Goal: Task Accomplishment & Management: Manage account settings

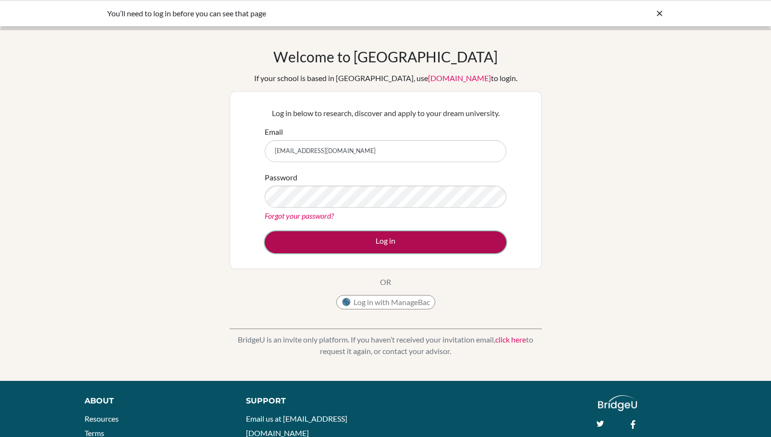
click at [384, 243] on button "Log in" at bounding box center [386, 242] width 242 height 22
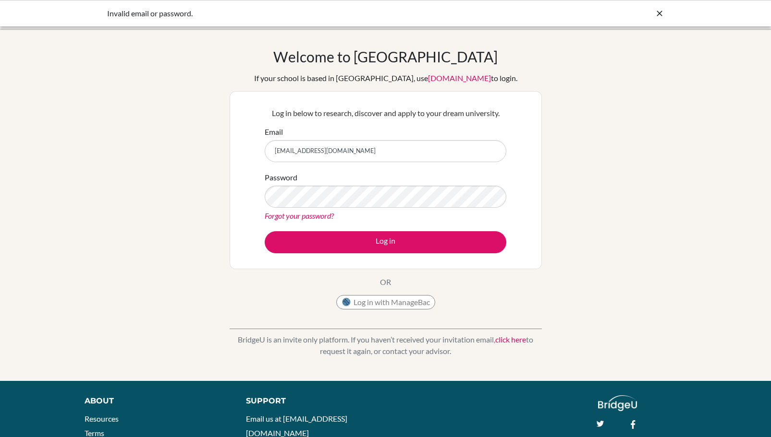
click at [542, 204] on div "Welcome to BridgeU If your school is based in China, use app.bridge-u.com.cn to…" at bounding box center [385, 205] width 771 height 314
click at [657, 14] on icon at bounding box center [659, 14] width 10 height 10
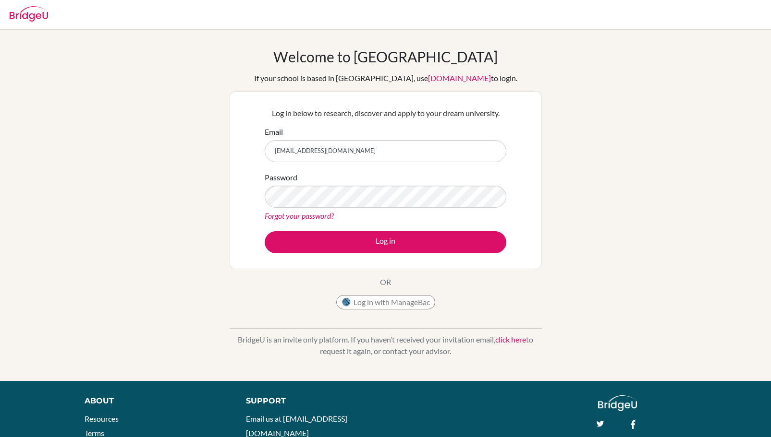
click at [30, 16] on img at bounding box center [29, 13] width 38 height 15
type input "[EMAIL_ADDRESS][DOMAIN_NAME]"
click at [563, 231] on div "Welcome to BridgeU If your school is based in China, use app.bridge-u.com.cn to…" at bounding box center [385, 205] width 771 height 314
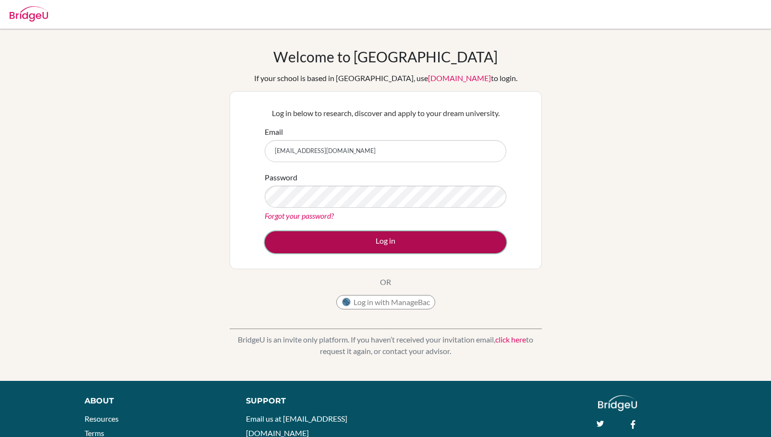
click at [420, 242] on button "Log in" at bounding box center [386, 242] width 242 height 22
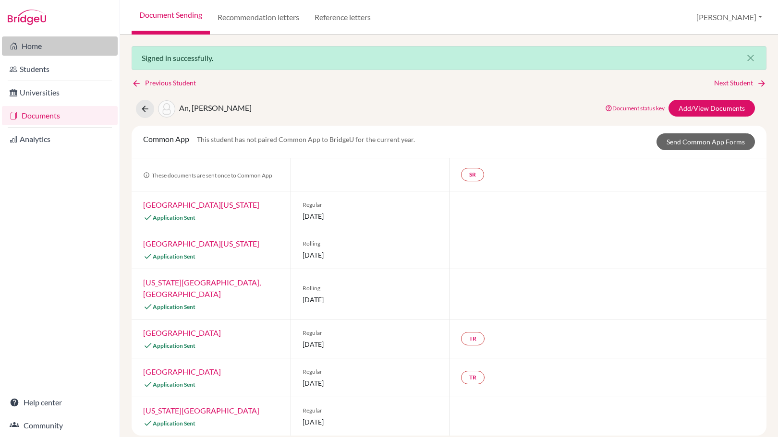
click at [39, 50] on link "Home" at bounding box center [60, 45] width 116 height 19
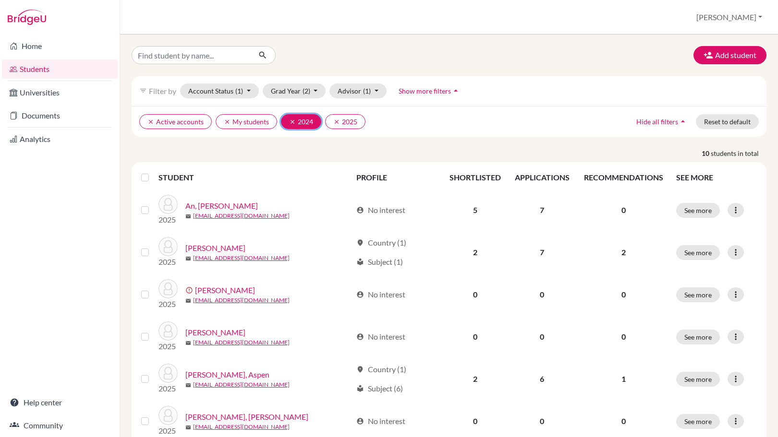
click at [291, 123] on icon "clear" at bounding box center [292, 122] width 7 height 7
click at [723, 49] on button "Add student" at bounding box center [729, 55] width 73 height 18
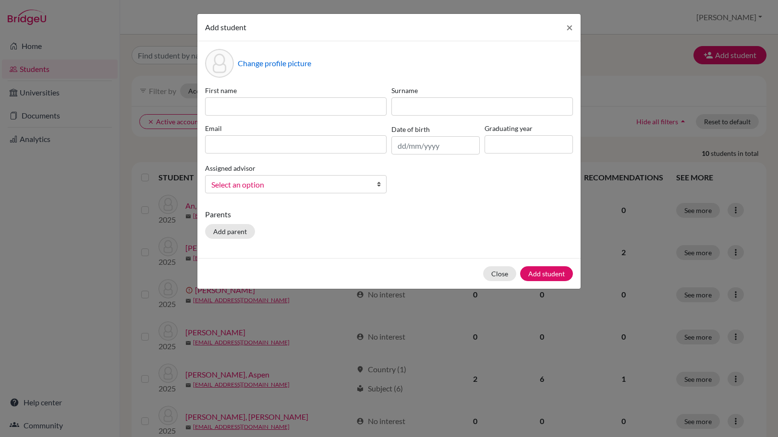
click at [279, 191] on span "Select an option" at bounding box center [289, 185] width 157 height 12
click at [422, 217] on p "Parents" at bounding box center [389, 215] width 368 height 12
click at [570, 28] on span "×" at bounding box center [569, 27] width 7 height 14
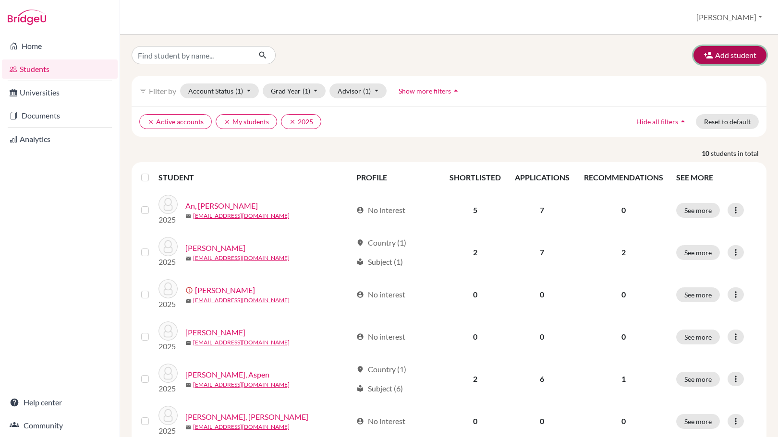
click at [729, 63] on button "Add student" at bounding box center [729, 55] width 73 height 18
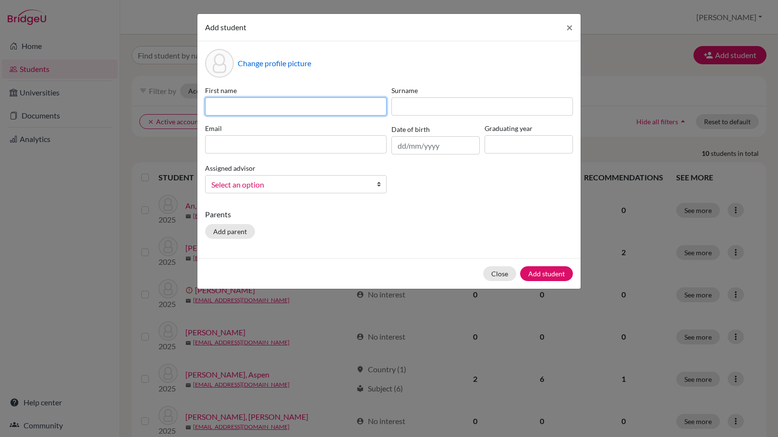
click at [263, 110] on input at bounding box center [296, 106] width 182 height 18
click at [266, 70] on input "file" at bounding box center [311, 65] width 147 height 14
click at [315, 109] on input at bounding box center [296, 106] width 182 height 18
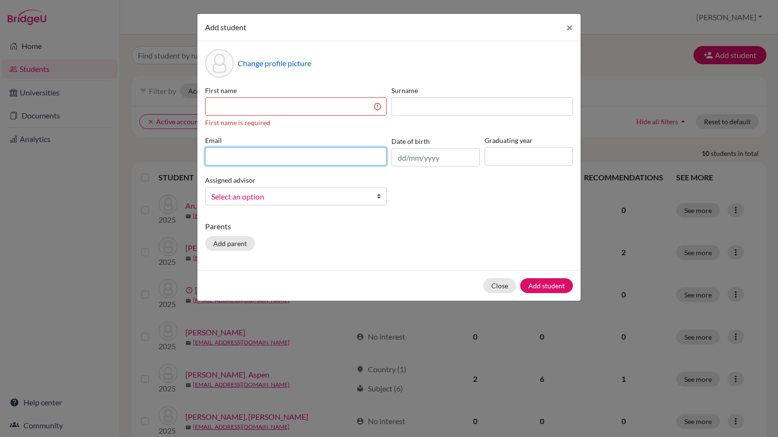
click at [337, 152] on input at bounding box center [296, 156] width 182 height 18
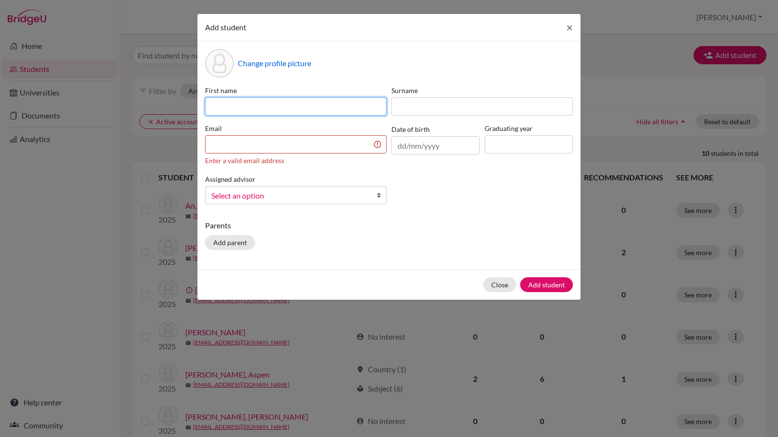
click at [321, 104] on input at bounding box center [296, 106] width 182 height 18
click at [492, 282] on div "Close Add student" at bounding box center [388, 284] width 383 height 31
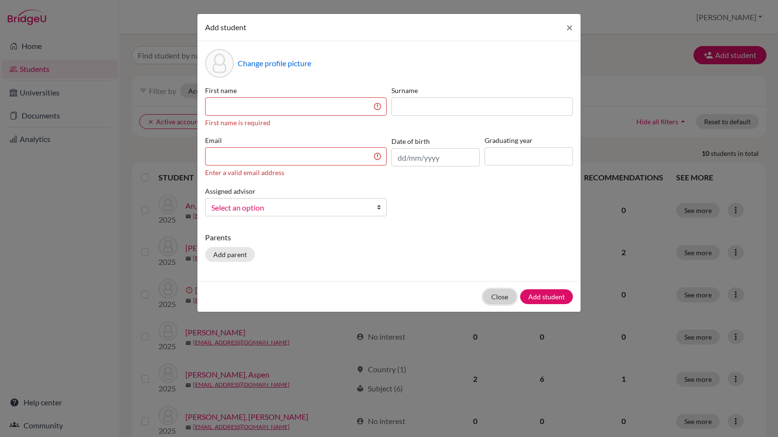
click at [509, 294] on button "Close" at bounding box center [499, 297] width 33 height 15
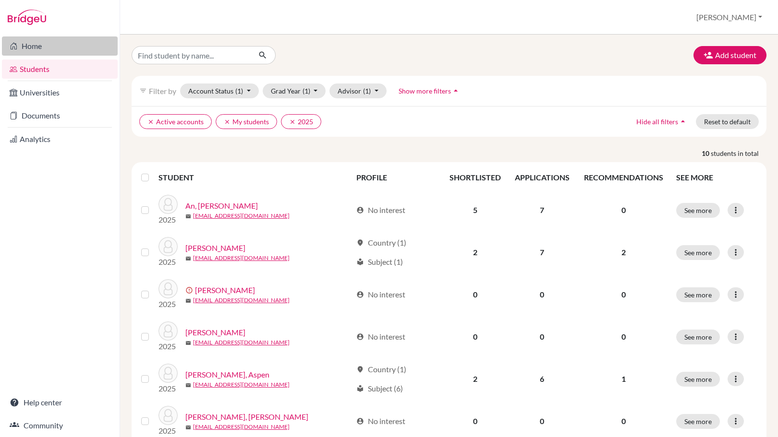
click at [50, 48] on link "Home" at bounding box center [60, 45] width 116 height 19
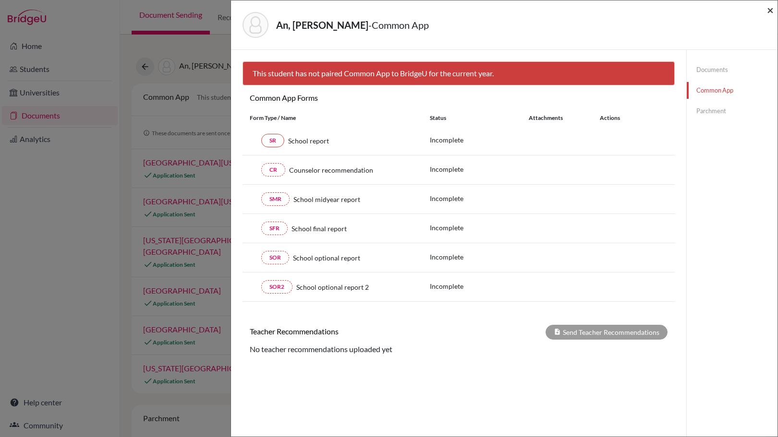
click at [772, 11] on span "×" at bounding box center [770, 10] width 7 height 14
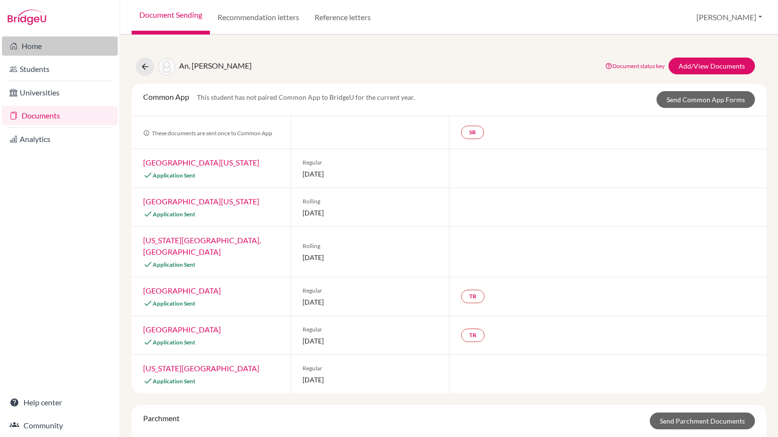
click at [35, 50] on link "Home" at bounding box center [60, 45] width 116 height 19
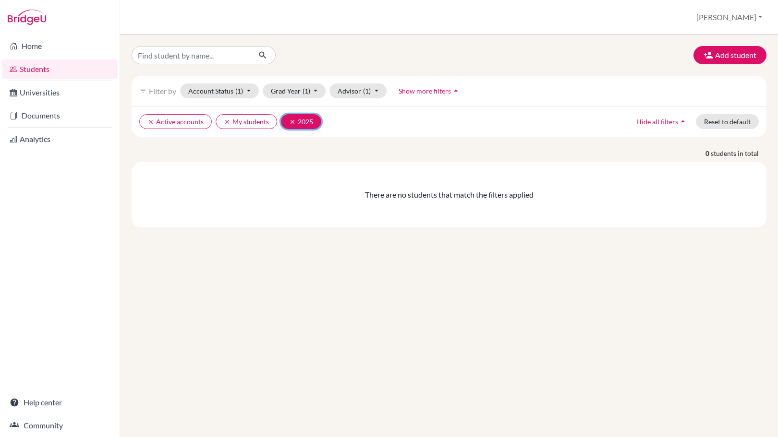
click at [291, 122] on icon "clear" at bounding box center [292, 122] width 7 height 7
click at [287, 94] on button "Grad Year" at bounding box center [289, 91] width 52 height 15
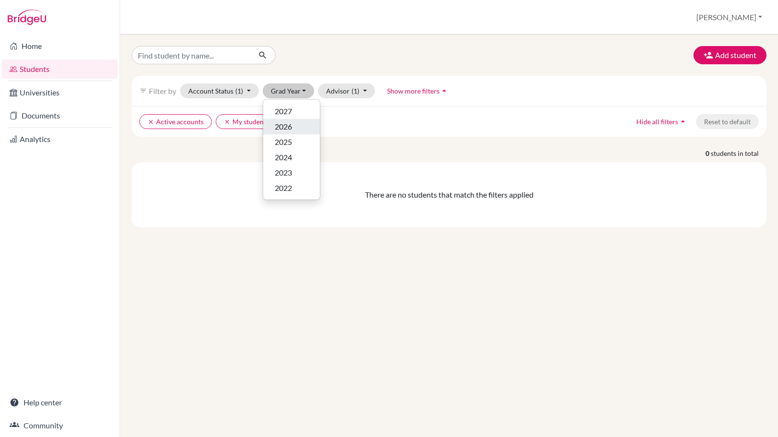
click at [311, 123] on button "2026" at bounding box center [291, 126] width 57 height 15
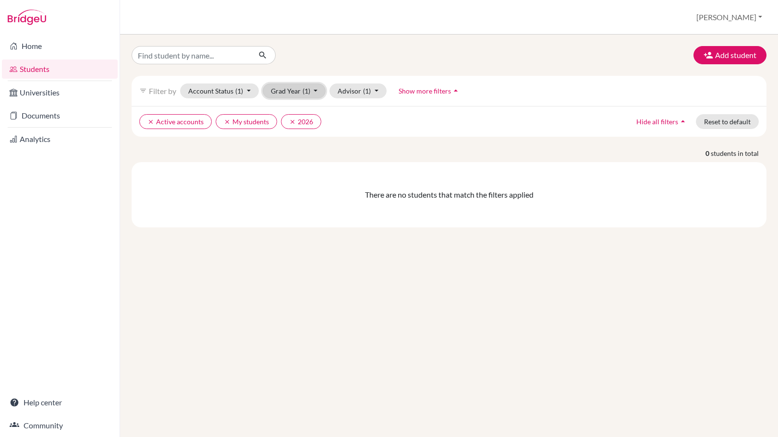
click at [313, 87] on button "Grad Year (1)" at bounding box center [294, 91] width 63 height 15
click at [306, 110] on div "2027" at bounding box center [292, 112] width 34 height 12
click at [229, 120] on icon "clear" at bounding box center [227, 122] width 7 height 7
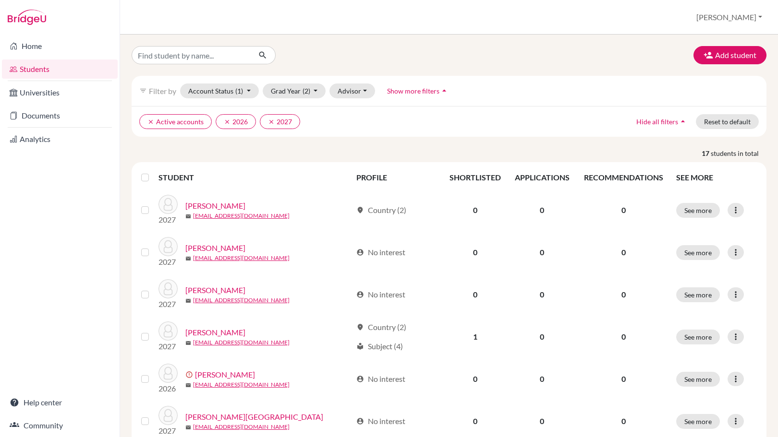
click at [153, 172] on label at bounding box center [153, 172] width 0 height 0
click at [0, 0] on input "checkbox" at bounding box center [0, 0] width 0 height 0
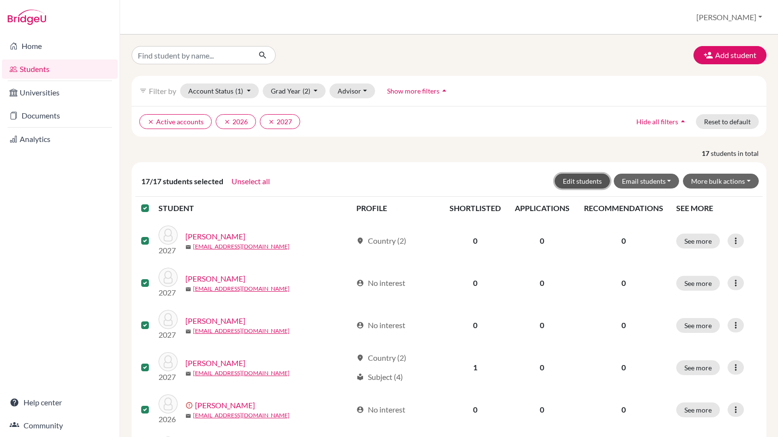
click at [577, 180] on button "Edit students" at bounding box center [582, 181] width 55 height 15
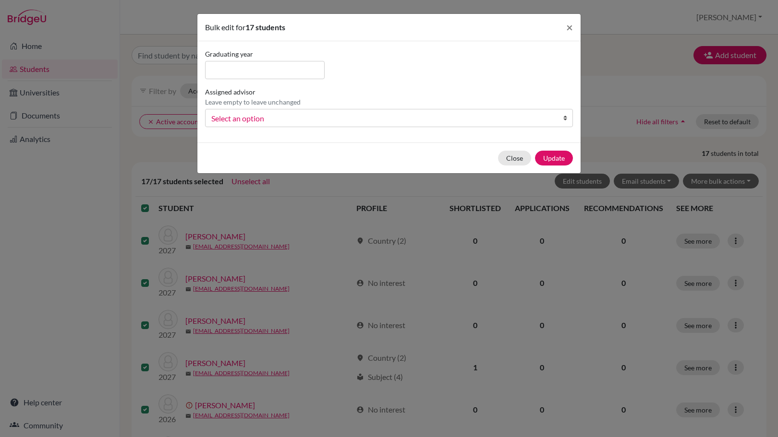
click at [291, 118] on span "Select an option" at bounding box center [382, 118] width 343 height 12
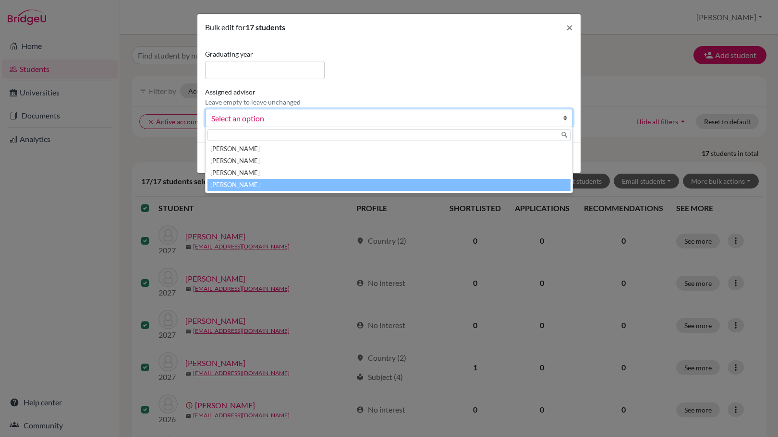
click at [279, 181] on li "Stevenson, Jonathan" at bounding box center [388, 185] width 363 height 12
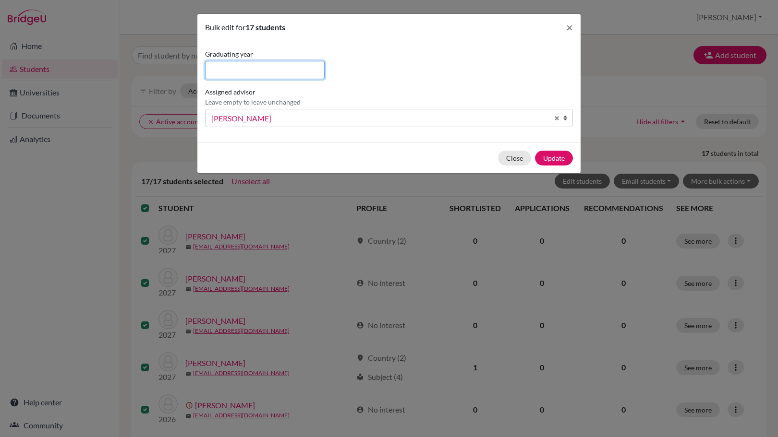
click at [282, 70] on input at bounding box center [265, 70] width 120 height 18
click at [553, 157] on button "Update" at bounding box center [554, 158] width 38 height 15
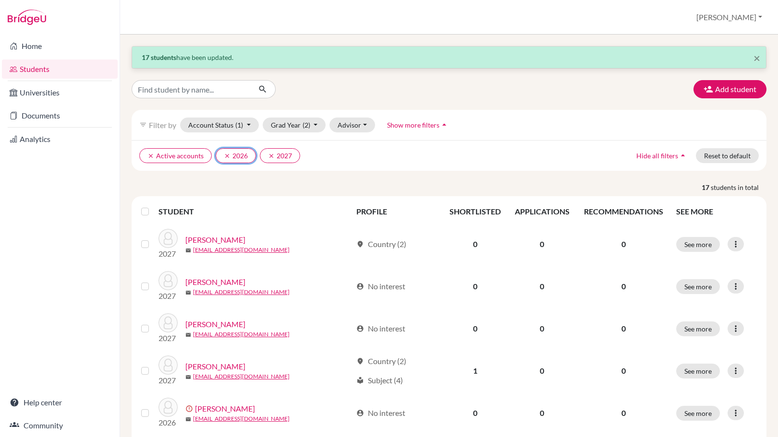
click at [227, 157] on icon "clear" at bounding box center [227, 156] width 7 height 7
click at [236, 157] on button "clear 2027" at bounding box center [236, 155] width 40 height 15
click at [347, 127] on button "Advisor" at bounding box center [341, 125] width 46 height 15
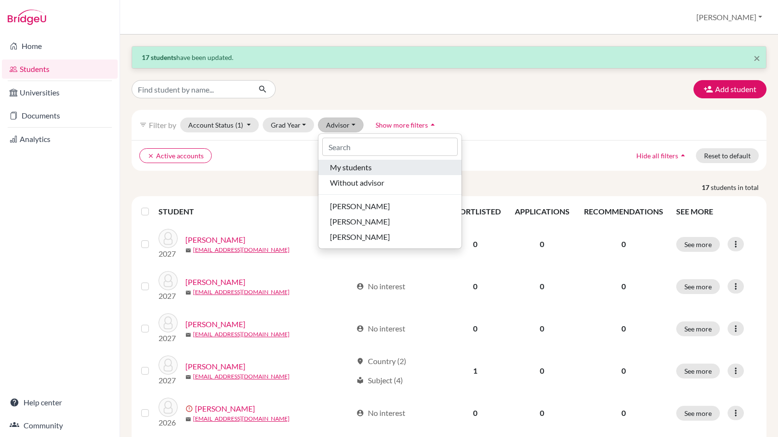
click at [378, 168] on div "My students" at bounding box center [390, 168] width 120 height 12
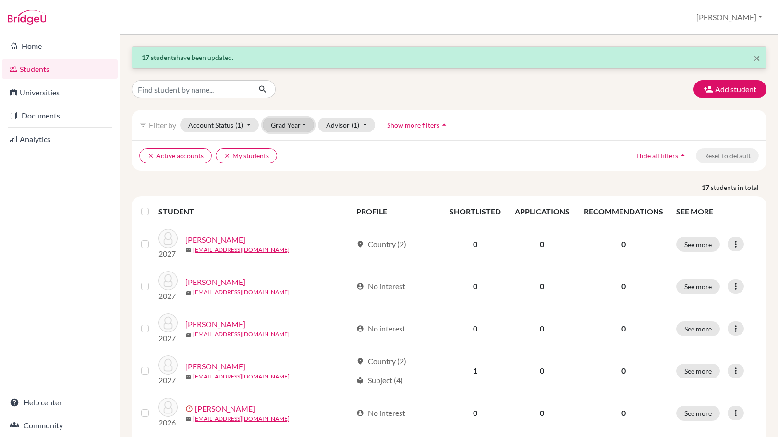
click at [298, 125] on button "Grad Year" at bounding box center [289, 125] width 52 height 15
click at [303, 157] on div "2026" at bounding box center [292, 161] width 34 height 12
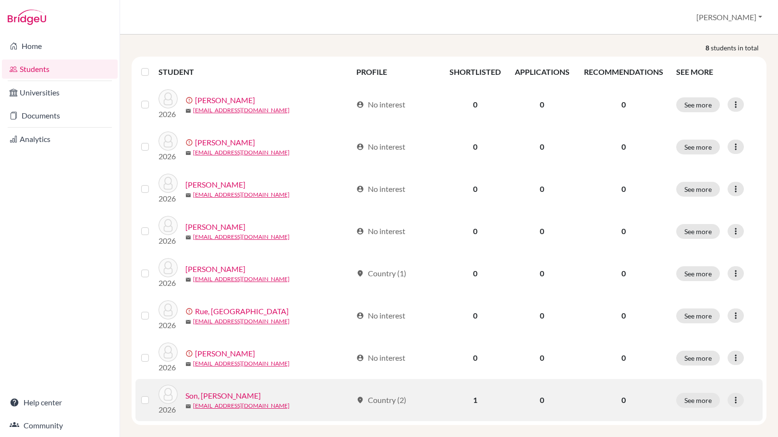
scroll to position [151, 0]
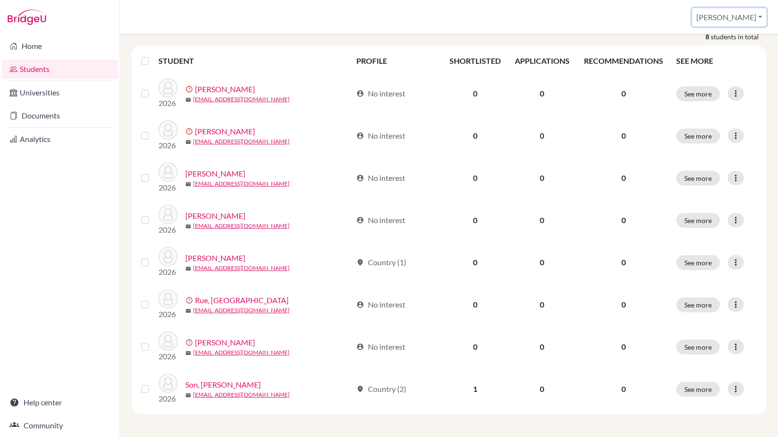
click at [745, 16] on button "[PERSON_NAME]" at bounding box center [729, 17] width 74 height 18
click at [715, 59] on link "School Settings" at bounding box center [701, 54] width 76 height 15
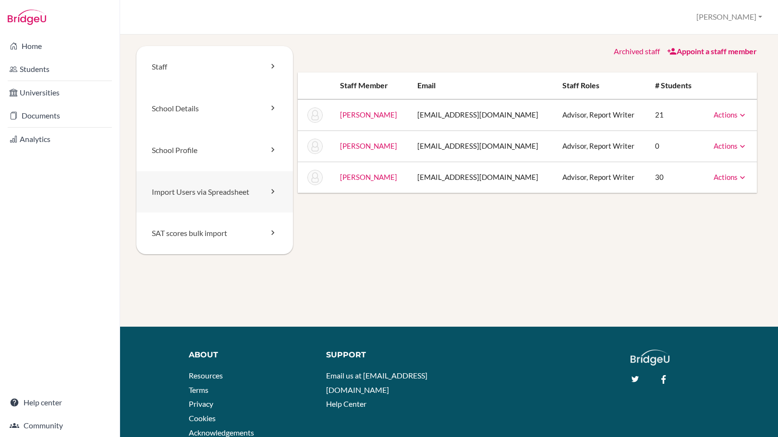
click at [242, 198] on link "Import Users via Spreadsheet" at bounding box center [214, 192] width 157 height 42
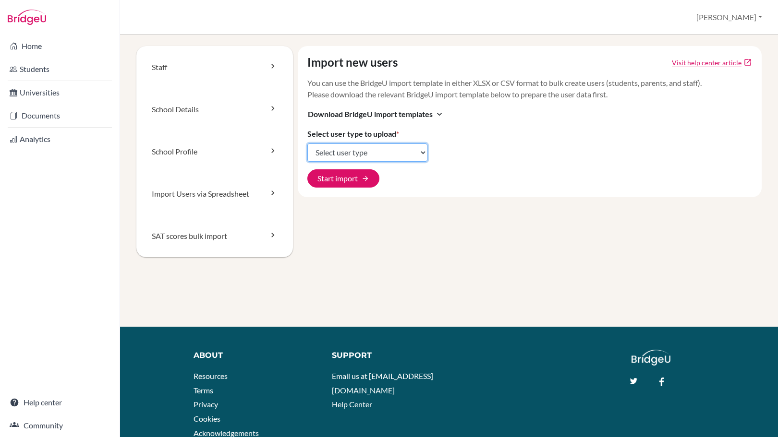
click at [350, 152] on select "Select user type Students Students and parents Parents Advisors Report writers" at bounding box center [367, 153] width 120 height 18
select select "students"
click at [307, 144] on select "Select user type Students Students and parents Parents Advisors Report writers" at bounding box center [367, 153] width 120 height 18
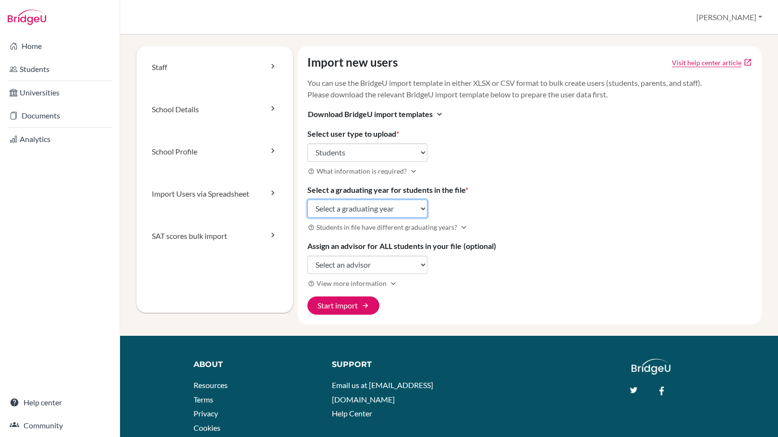
click at [381, 212] on select "Select a graduating year [DATE] 2025 2026 2027 2028 2029" at bounding box center [367, 209] width 120 height 18
click at [549, 217] on div "Import new users Visit help center article open_in_new You can use the BridgeU …" at bounding box center [530, 185] width 464 height 279
click at [407, 264] on select "Select an advisor [PERSON_NAME] [PERSON_NAME] [PERSON_NAME]" at bounding box center [367, 265] width 120 height 18
click at [504, 227] on h3 "help_outline Students in file have different graduating years? expand_more" at bounding box center [529, 227] width 445 height 11
click at [727, 20] on button "[PERSON_NAME]" at bounding box center [729, 17] width 74 height 18
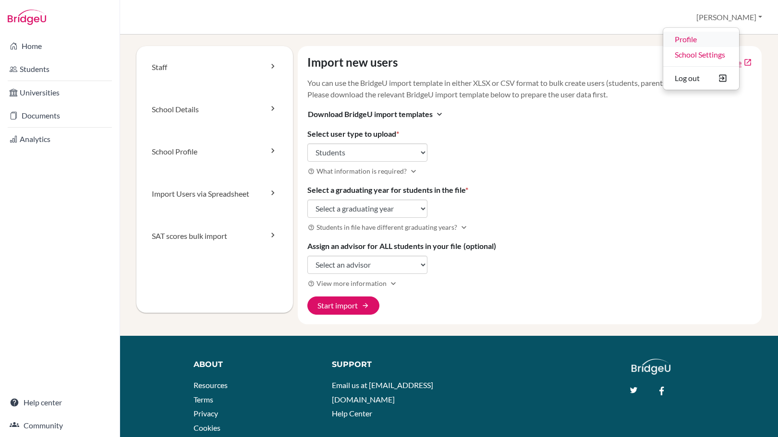
click at [729, 38] on link "Profile" at bounding box center [701, 39] width 76 height 15
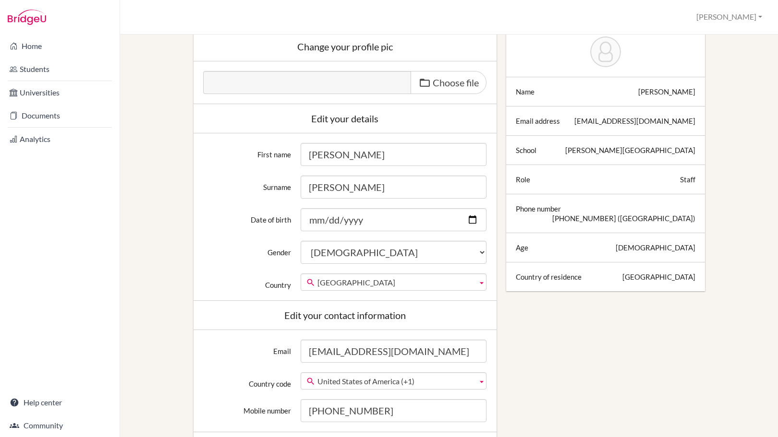
scroll to position [23, 0]
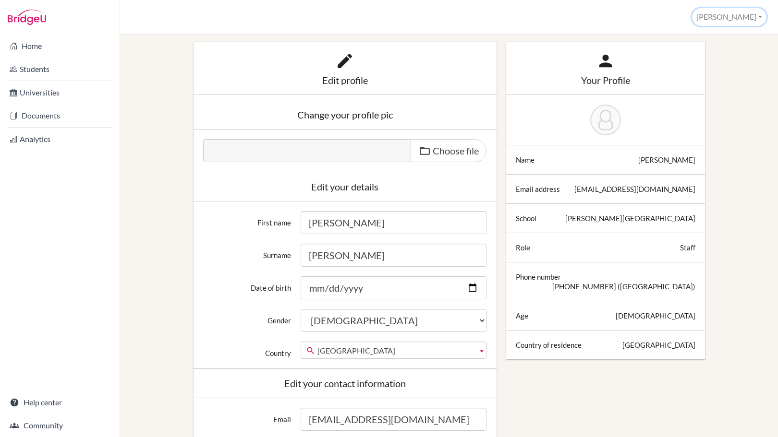
click at [746, 16] on button "[PERSON_NAME]" at bounding box center [729, 17] width 74 height 18
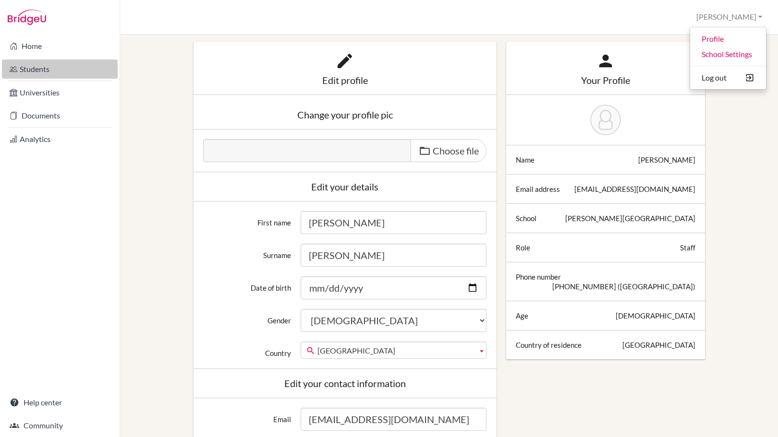
click at [46, 73] on link "Students" at bounding box center [60, 69] width 116 height 19
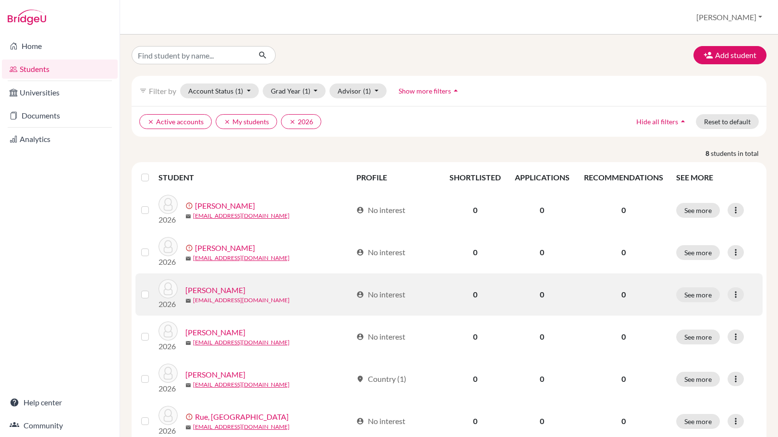
scroll to position [117, 0]
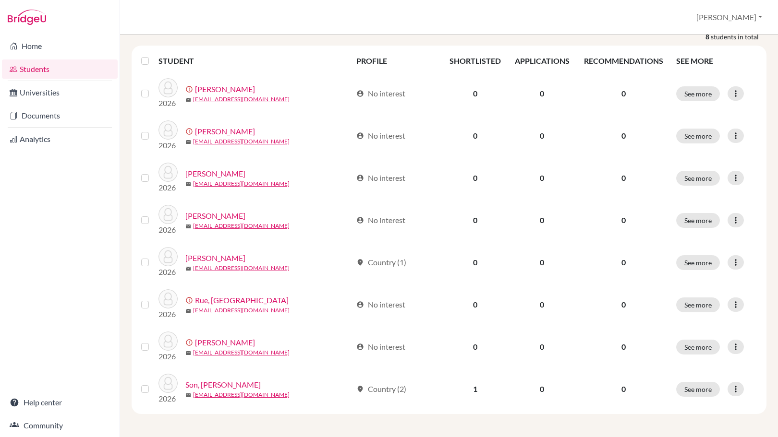
click at [153, 55] on label at bounding box center [153, 55] width 0 height 0
click at [0, 0] on input "checkbox" at bounding box center [0, 0] width 0 height 0
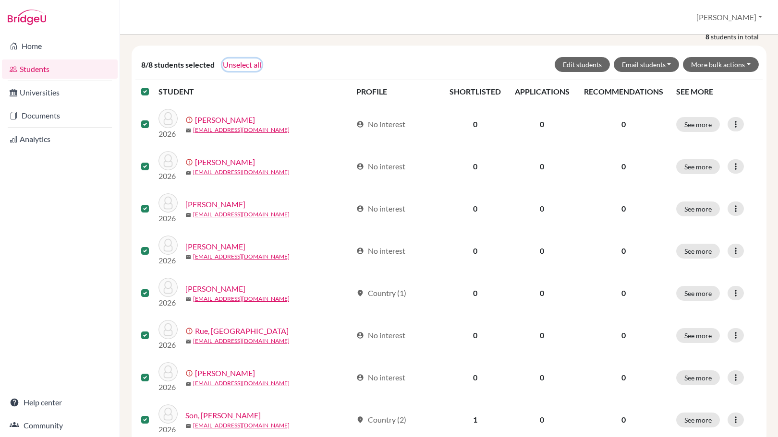
click at [258, 60] on button "Unselect all" at bounding box center [241, 65] width 39 height 12
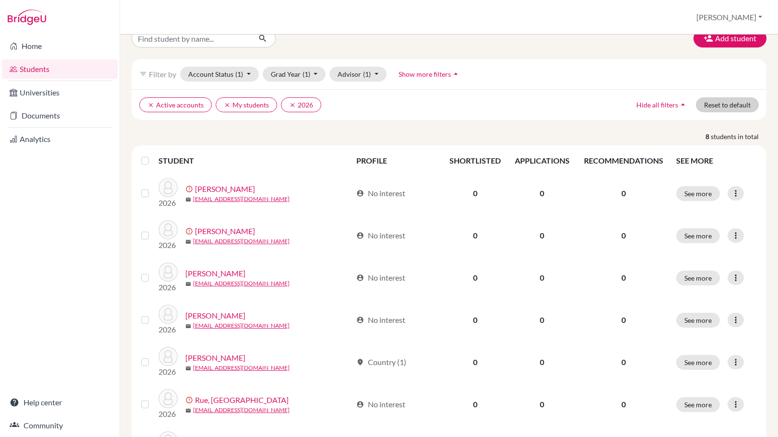
scroll to position [0, 0]
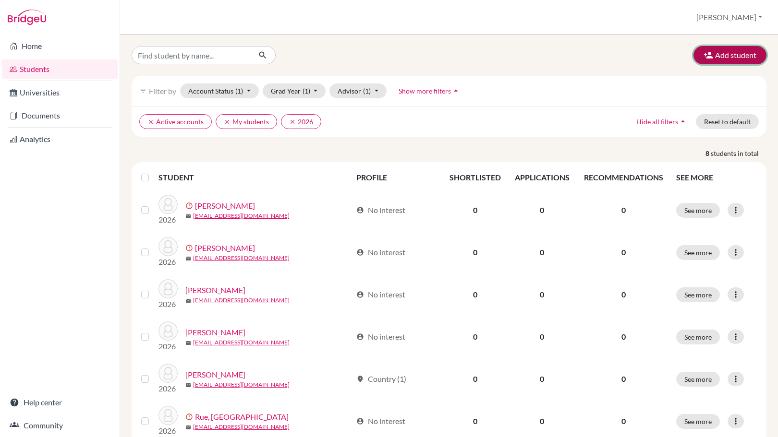
click at [707, 57] on button "Add student" at bounding box center [729, 55] width 73 height 18
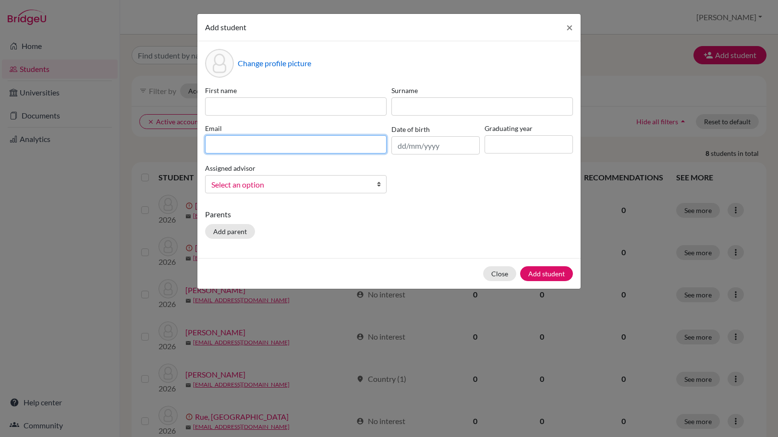
click at [291, 152] on input at bounding box center [296, 144] width 182 height 18
paste input "[EMAIL_ADDRESS][DOMAIN_NAME]"
type input "mjiang2026@wesleyinterschool.org"
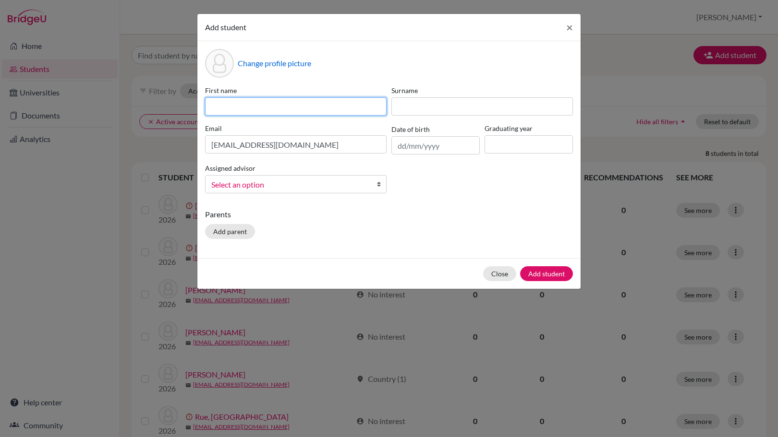
click at [284, 112] on input at bounding box center [296, 106] width 182 height 18
paste input "Musheng (Mandy)"
type input "Musheng (Mandy)"
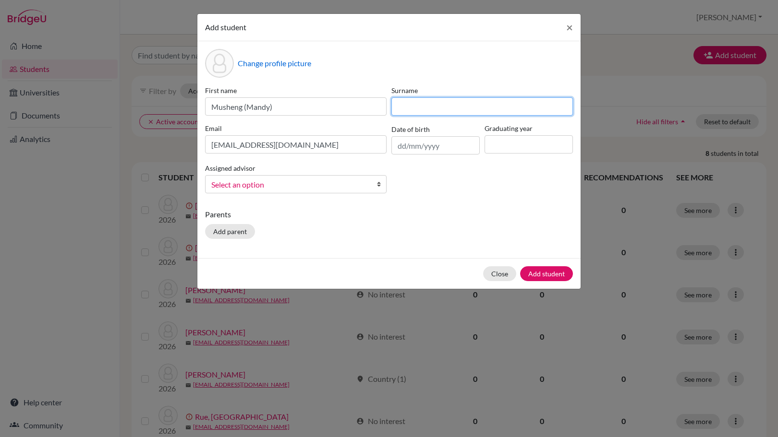
click at [428, 103] on input at bounding box center [482, 106] width 182 height 18
paste input "Jiang"
type input "Jiang"
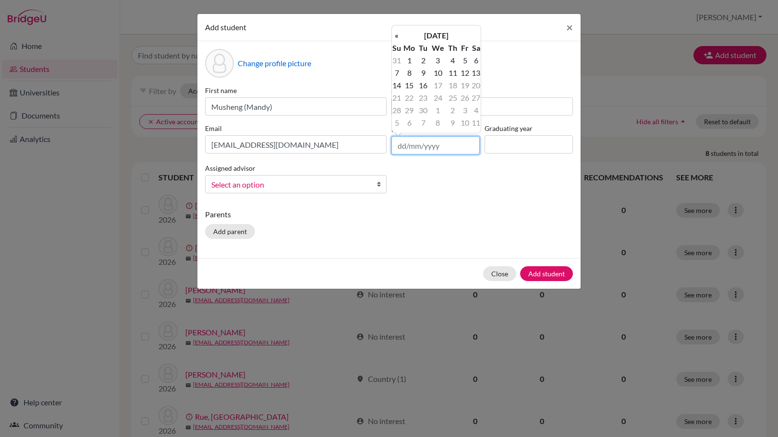
click at [443, 141] on input "text" at bounding box center [435, 145] width 88 height 18
click at [412, 36] on th "September 2025" at bounding box center [436, 35] width 70 height 12
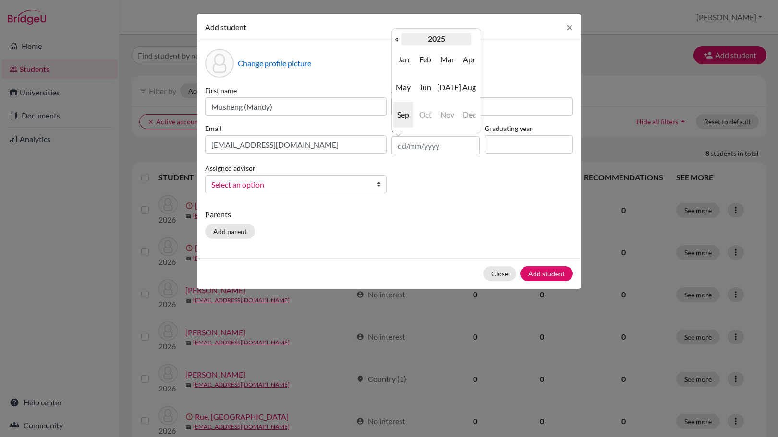
click at [429, 40] on th "2025" at bounding box center [436, 39] width 70 height 12
click at [399, 45] on th "«" at bounding box center [397, 39] width 10 height 12
drag, startPoint x: 398, startPoint y: 42, endPoint x: 402, endPoint y: 45, distance: 5.2
click at [398, 42] on th "«" at bounding box center [397, 39] width 10 height 12
click at [404, 114] on span "2007" at bounding box center [403, 115] width 20 height 26
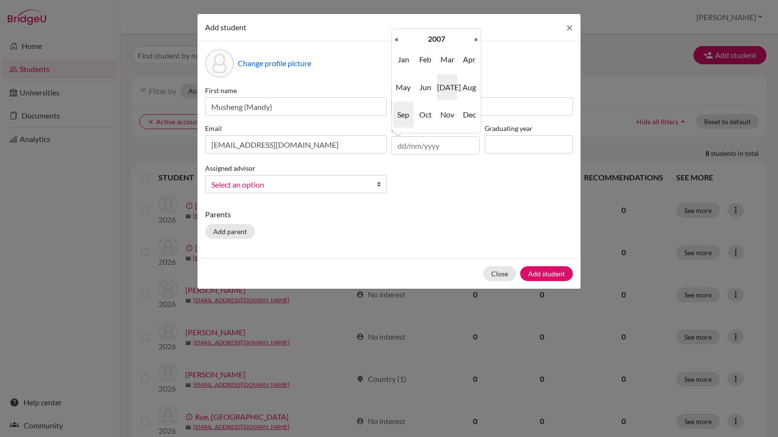
click at [449, 91] on span "Jul" at bounding box center [447, 87] width 20 height 26
click at [450, 110] on td "26" at bounding box center [452, 110] width 12 height 12
type input "26/07/2007"
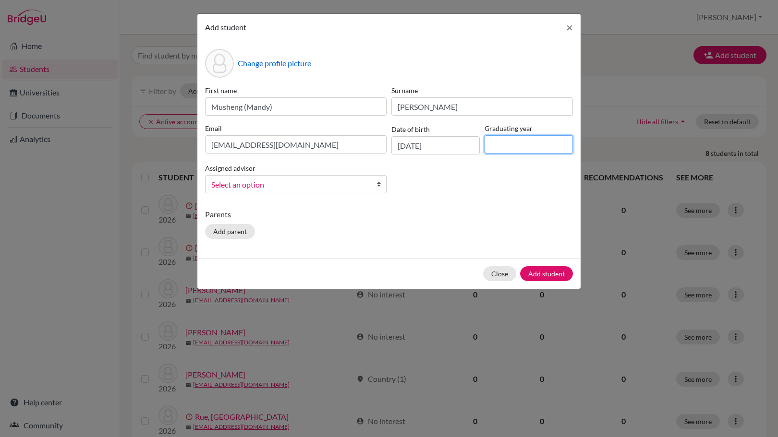
click at [507, 138] on input at bounding box center [529, 144] width 88 height 18
type input "2026"
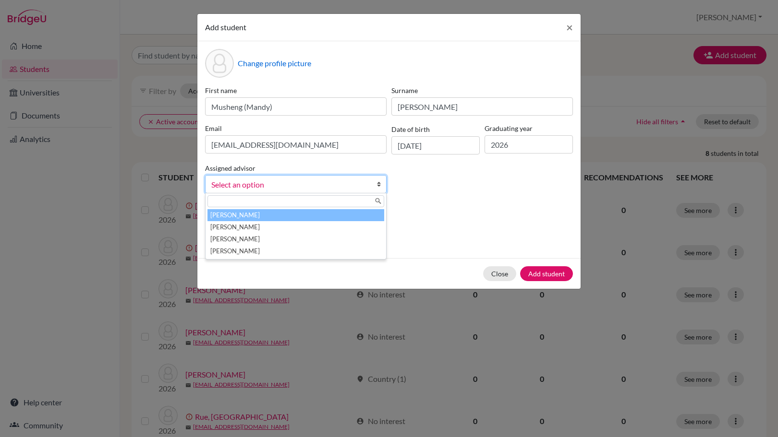
click at [276, 181] on span "Select an option" at bounding box center [289, 185] width 157 height 12
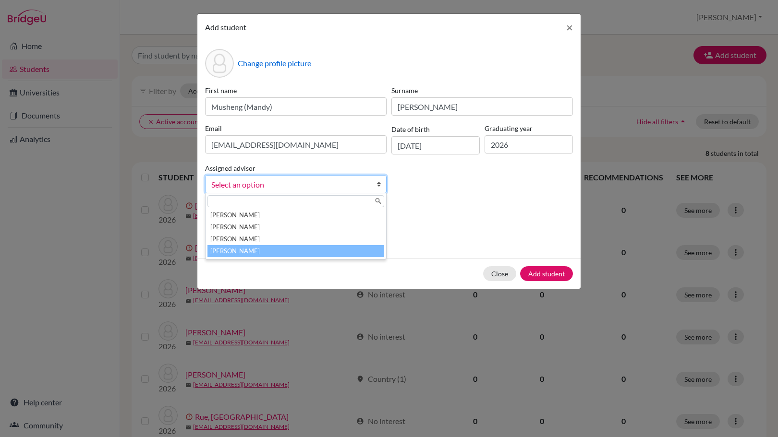
click at [279, 253] on li "Stevenson, Jonathan" at bounding box center [295, 251] width 177 height 12
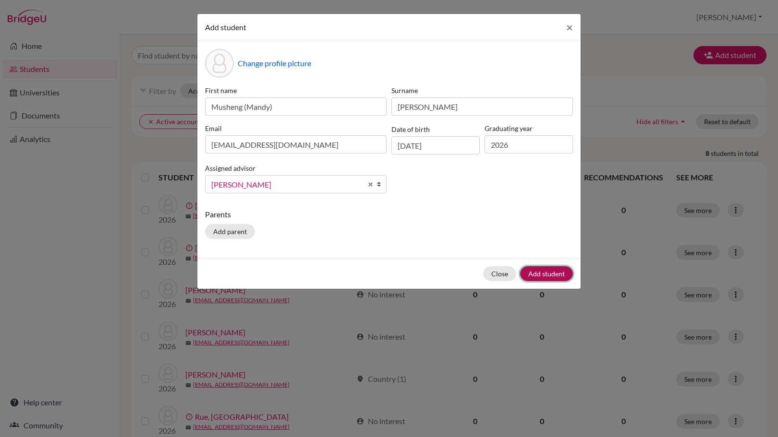
click at [554, 277] on button "Add student" at bounding box center [546, 273] width 53 height 15
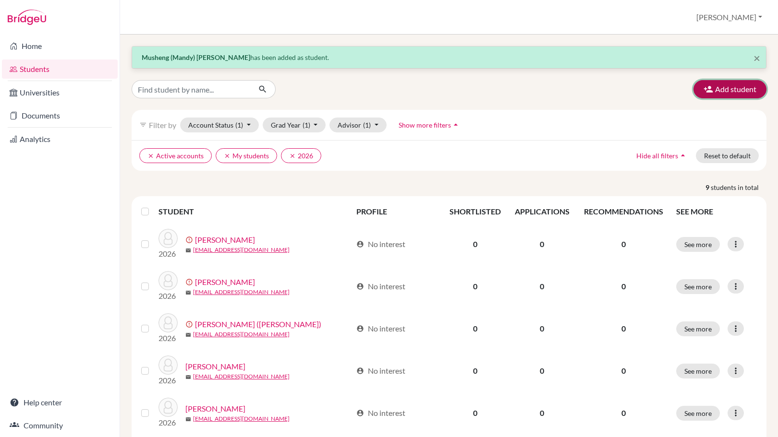
click at [731, 96] on button "Add student" at bounding box center [729, 89] width 73 height 18
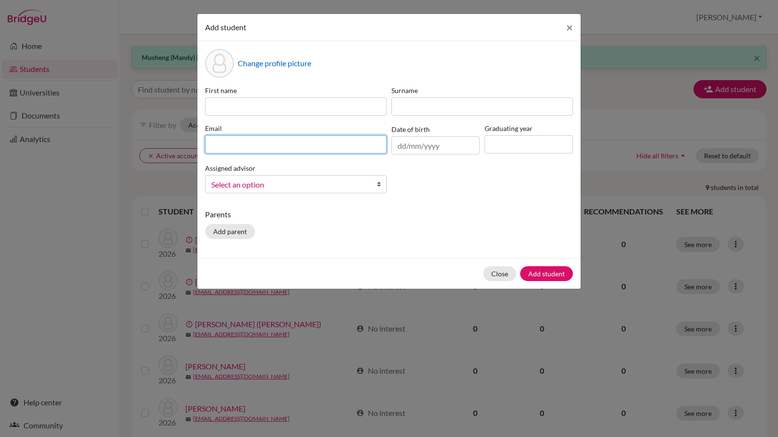
click at [245, 152] on input at bounding box center [296, 144] width 182 height 18
paste input "dson2026@wesleyinterschool.org"
type input "dson2026@wesleyinterschool.org"
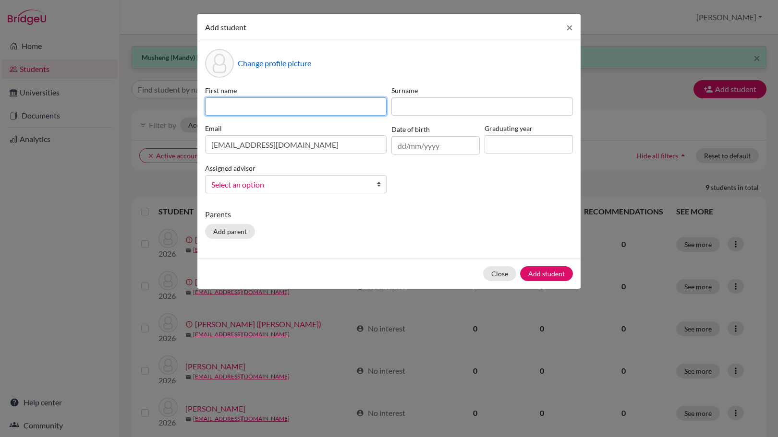
click at [254, 109] on input at bounding box center [296, 106] width 182 height 18
type input "Daeun"
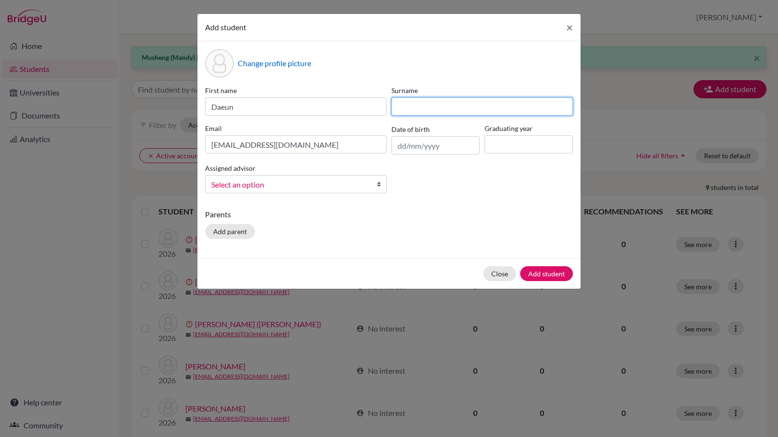
click at [430, 105] on input at bounding box center [482, 106] width 182 height 18
type input "Son"
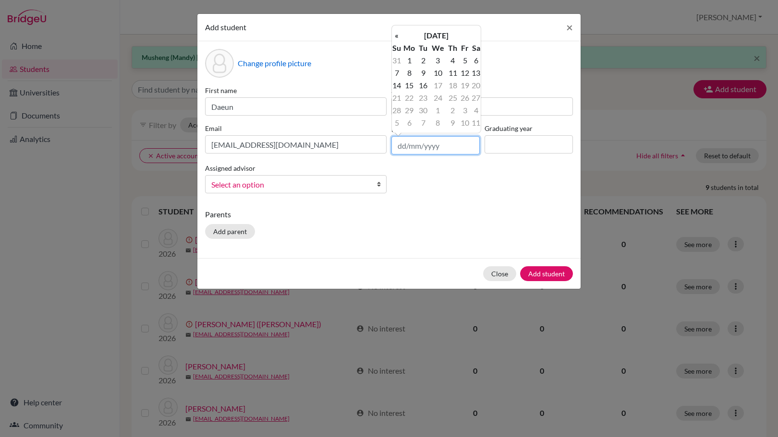
click at [460, 143] on input "text" at bounding box center [435, 145] width 88 height 18
click at [399, 33] on th "«" at bounding box center [397, 35] width 10 height 12
click at [410, 121] on td "30" at bounding box center [409, 123] width 16 height 12
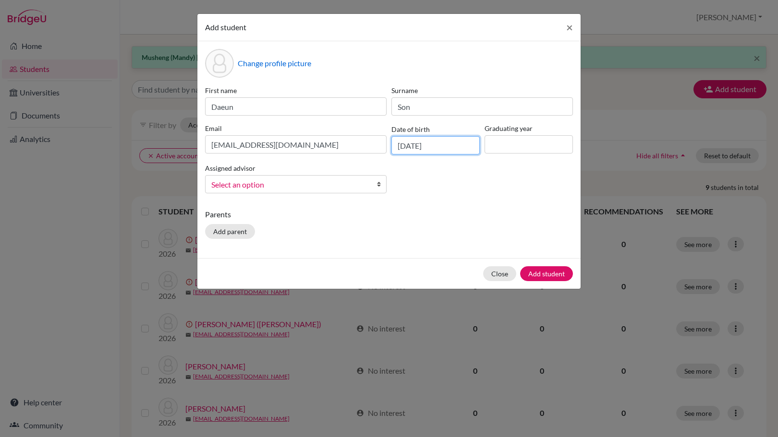
click at [437, 145] on input "30/06/2025" at bounding box center [435, 145] width 88 height 18
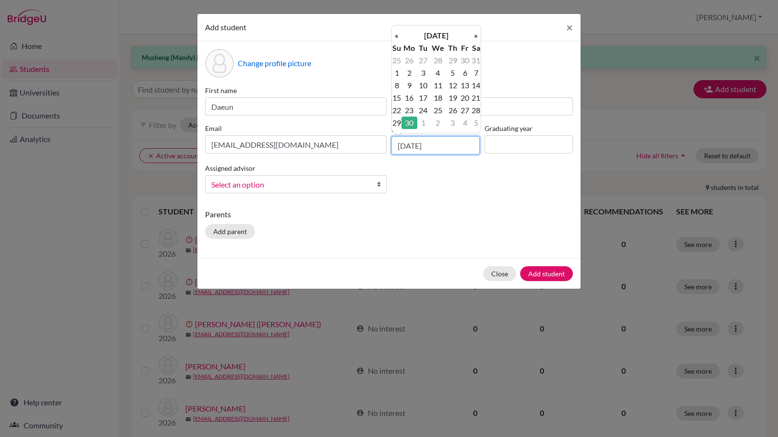
click at [443, 146] on input "30/06/2025" at bounding box center [435, 145] width 88 height 18
type input "30/06/2006"
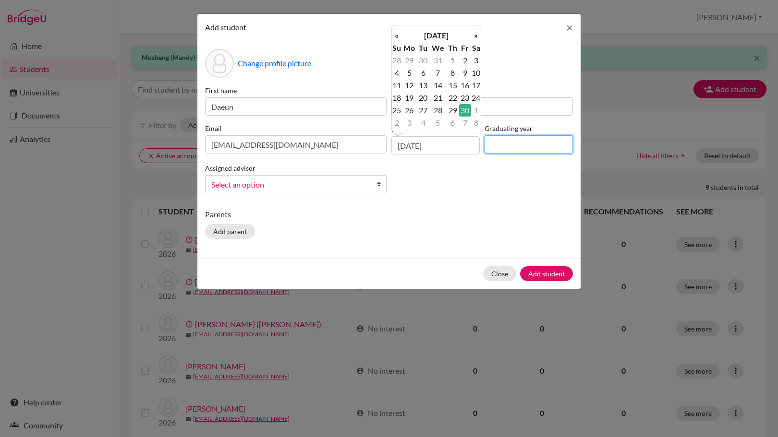
click at [514, 141] on input at bounding box center [529, 144] width 88 height 18
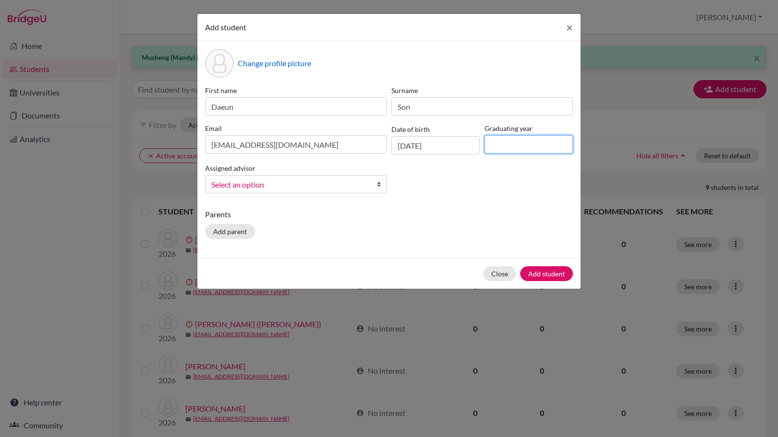
type input "2026"
click at [550, 278] on button "Add student" at bounding box center [546, 273] width 53 height 15
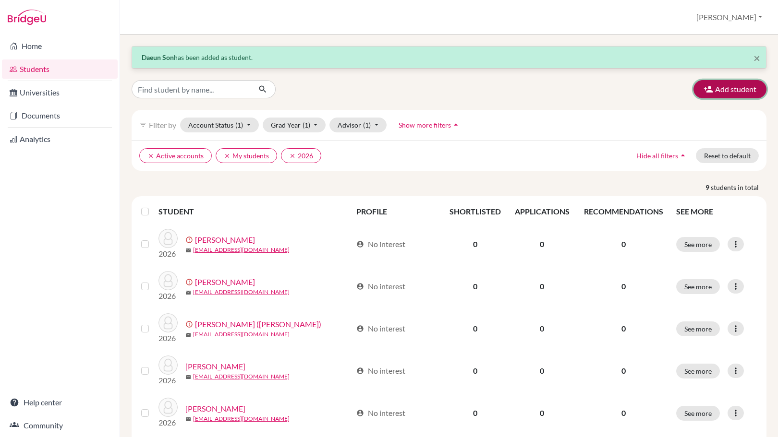
click at [741, 94] on button "Add student" at bounding box center [729, 89] width 73 height 18
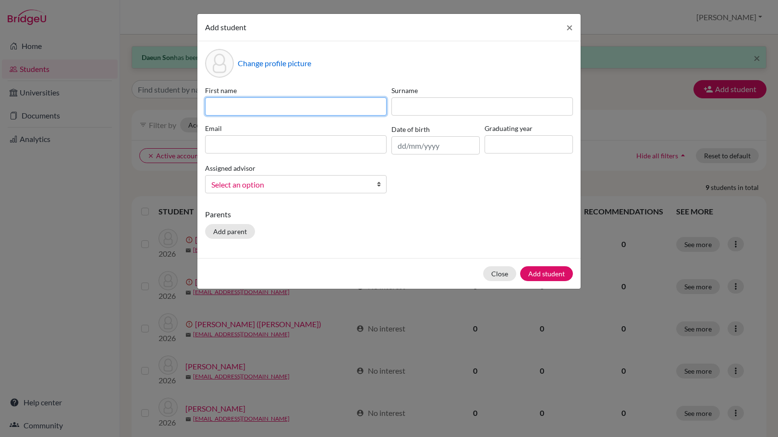
click at [277, 101] on input at bounding box center [296, 106] width 182 height 18
type input "Yehwan"
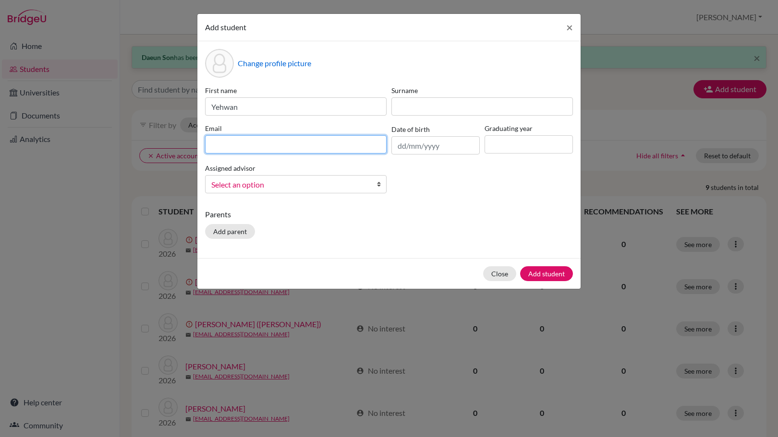
click at [289, 153] on input at bounding box center [296, 144] width 182 height 18
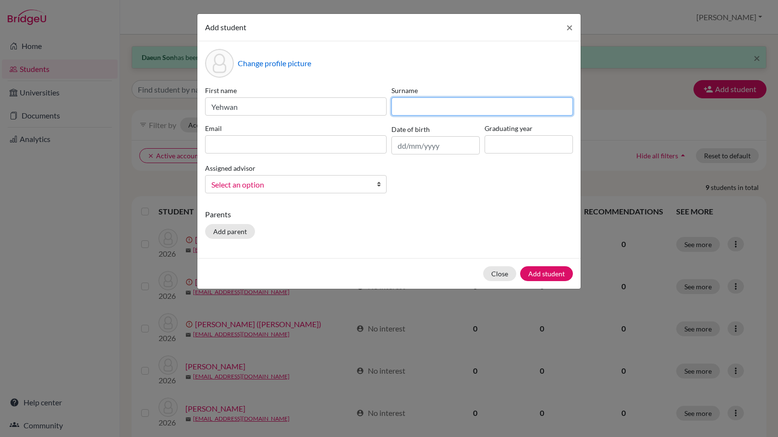
click at [435, 109] on input at bounding box center [482, 106] width 182 height 18
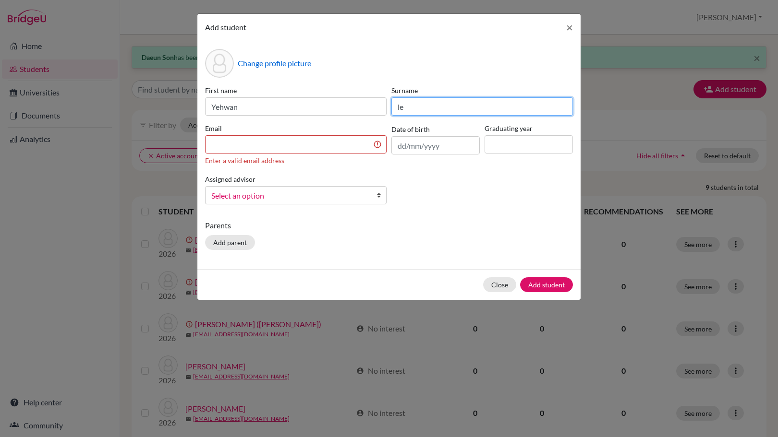
type input "l"
type input "Lee"
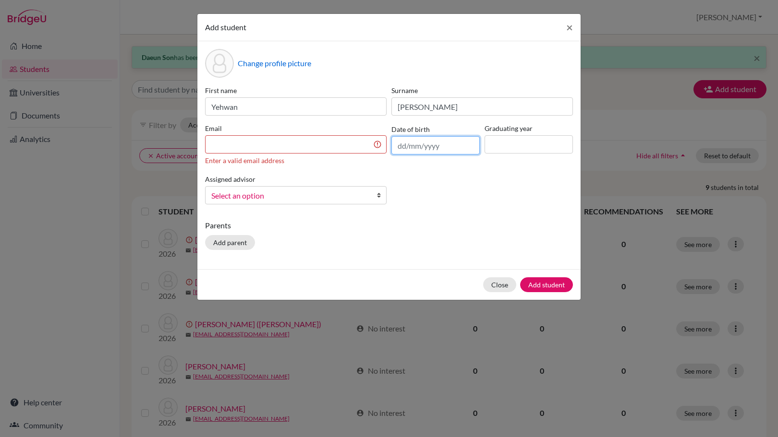
click at [440, 149] on input "text" at bounding box center [435, 145] width 88 height 18
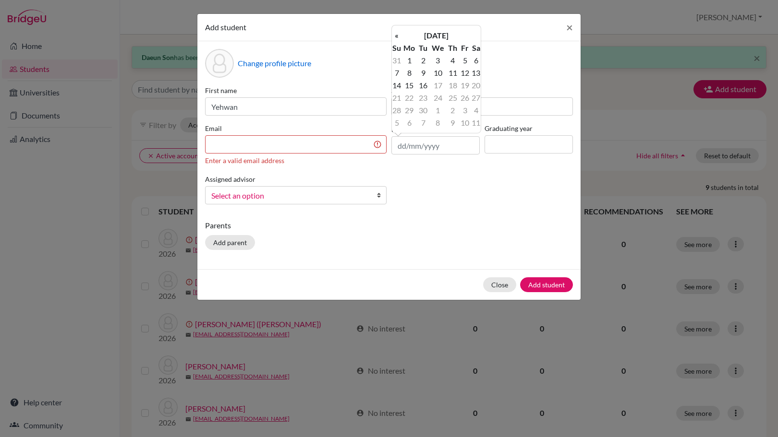
click at [403, 38] on th "September 2025" at bounding box center [436, 35] width 70 height 12
click at [423, 62] on span "Feb" at bounding box center [425, 60] width 20 height 26
click at [400, 110] on td "23" at bounding box center [397, 110] width 10 height 12
type input "23/02/2025"
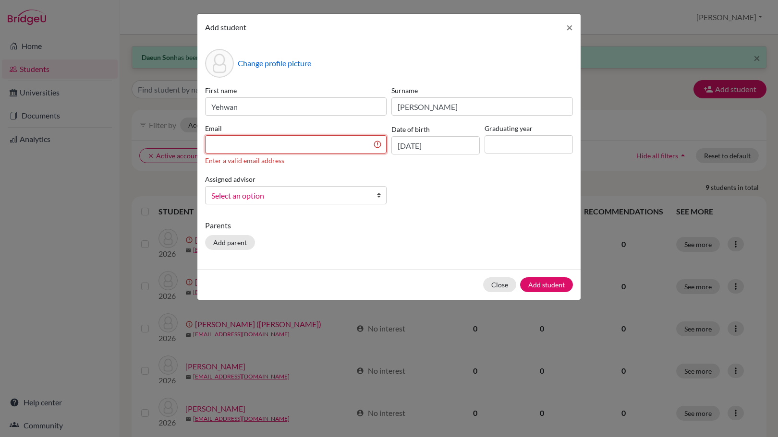
click at [239, 152] on input at bounding box center [296, 144] width 182 height 18
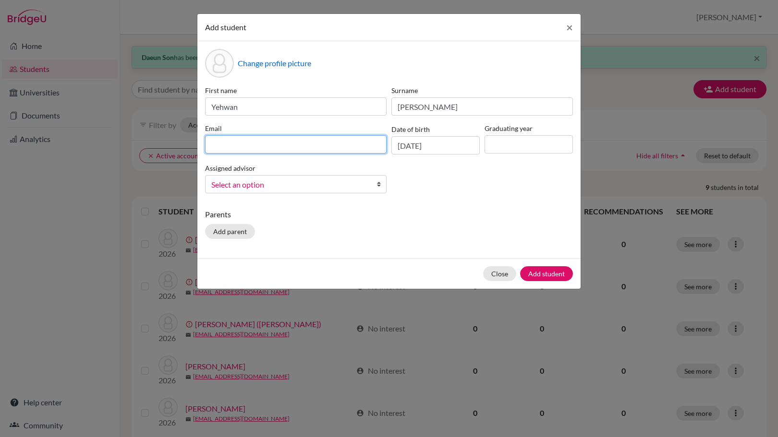
paste input "ylee2026@wesleyinterschool.org"
type input "ylee2026@wesleyinterschool.org"
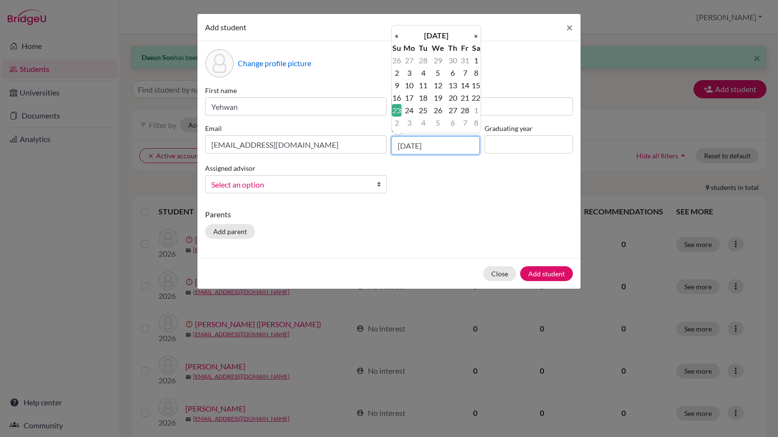
drag, startPoint x: 458, startPoint y: 144, endPoint x: 430, endPoint y: 152, distance: 29.0
click at [430, 152] on input "23/02/2025" at bounding box center [435, 145] width 88 height 18
type input "23/02/2007"
click at [539, 135] on div "Graduating year" at bounding box center [528, 138] width 93 height 31
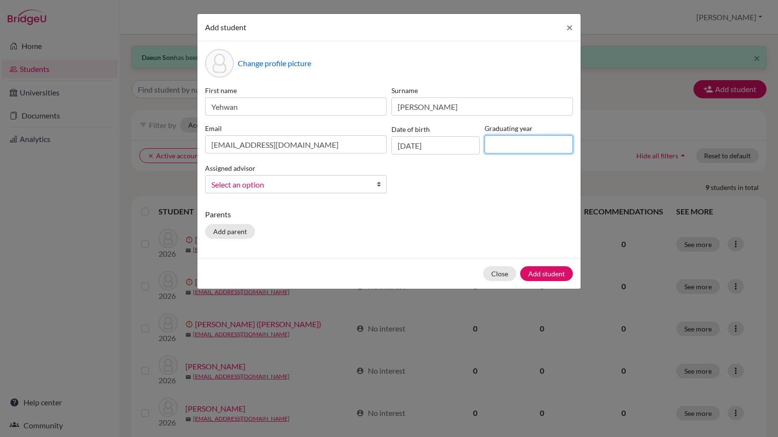
click at [543, 141] on input at bounding box center [529, 144] width 88 height 18
type input "2026"
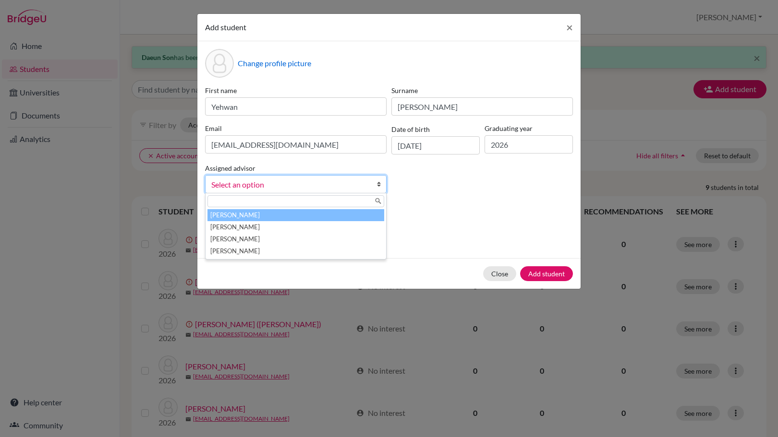
click at [336, 182] on span "Select an option" at bounding box center [289, 185] width 157 height 12
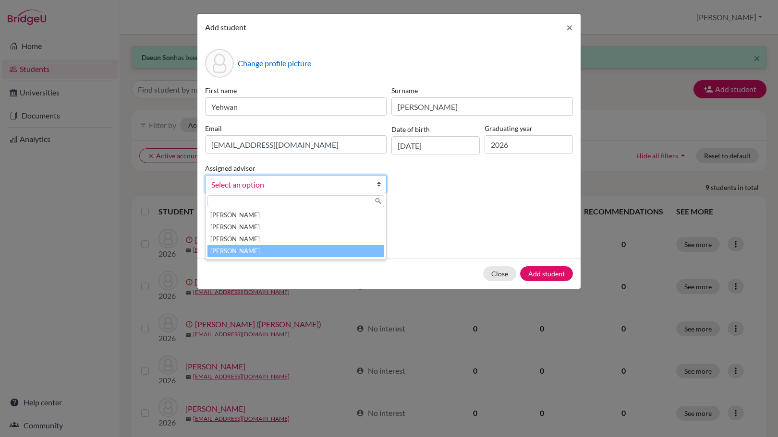
click at [320, 250] on li "Stevenson, Jonathan" at bounding box center [295, 251] width 177 height 12
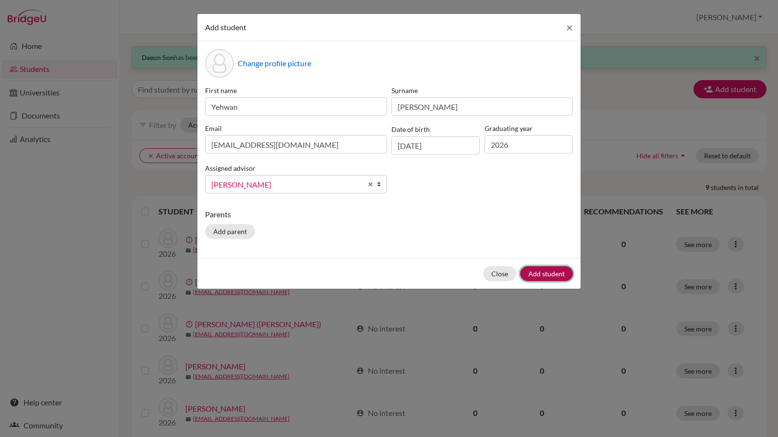
click at [541, 270] on button "Add student" at bounding box center [546, 273] width 53 height 15
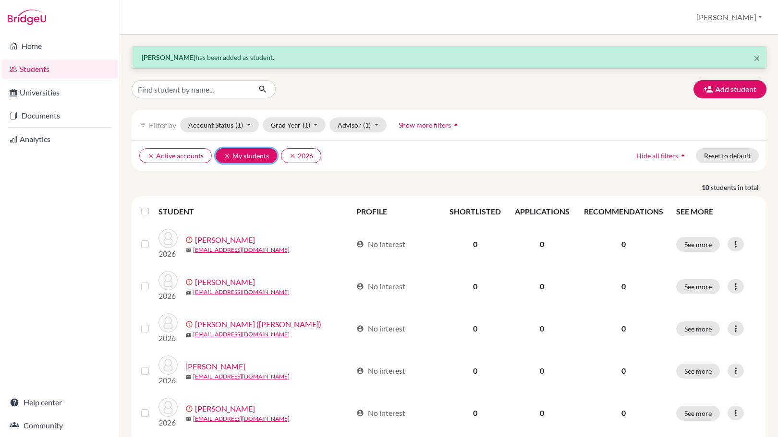
click at [224, 157] on icon "clear" at bounding box center [227, 156] width 7 height 7
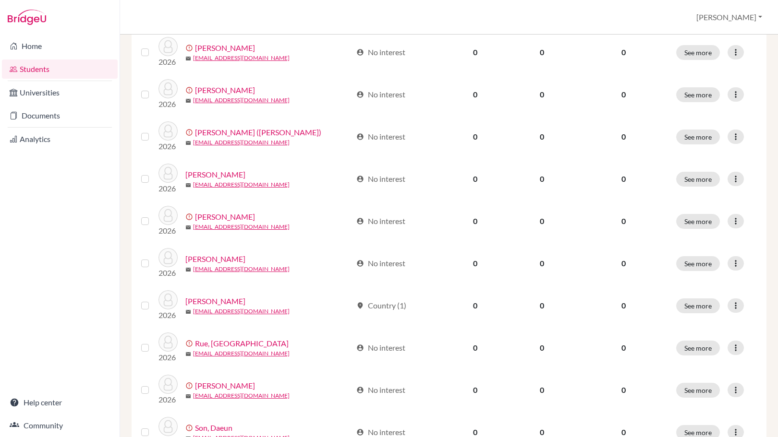
scroll to position [278, 0]
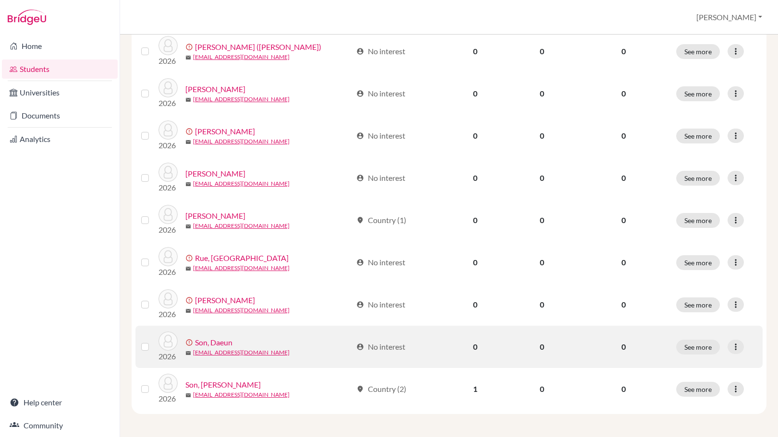
click at [146, 351] on div at bounding box center [147, 347] width 12 height 12
click at [153, 341] on label at bounding box center [153, 341] width 0 height 0
click at [0, 0] on input "checkbox" at bounding box center [0, 0] width 0 height 0
click at [731, 346] on icon at bounding box center [736, 347] width 10 height 10
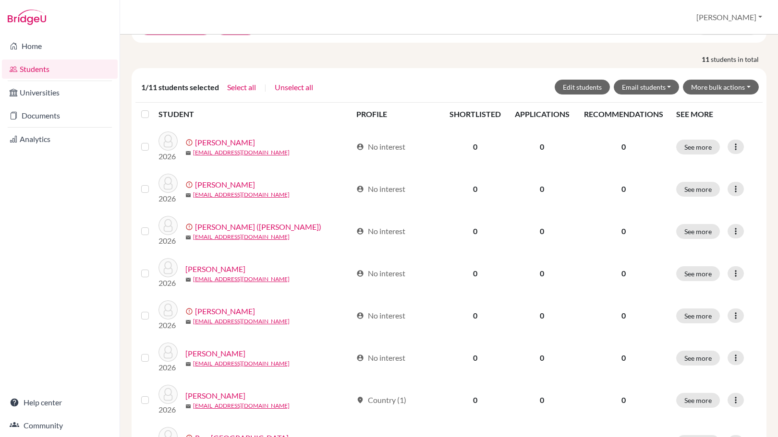
scroll to position [0, 0]
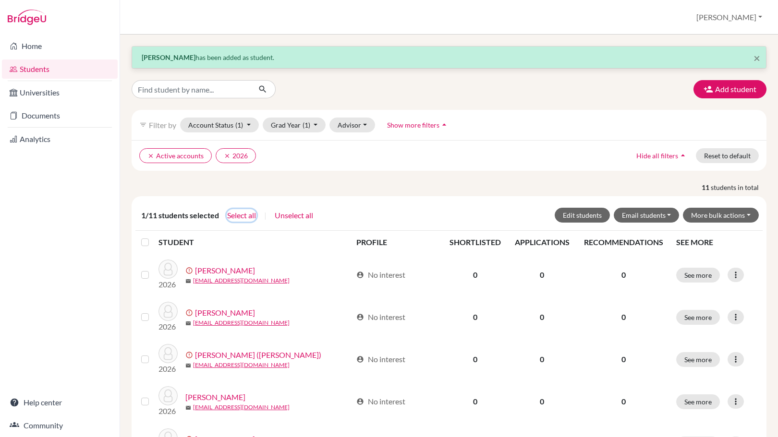
click at [255, 214] on button "Select all" at bounding box center [242, 215] width 30 height 12
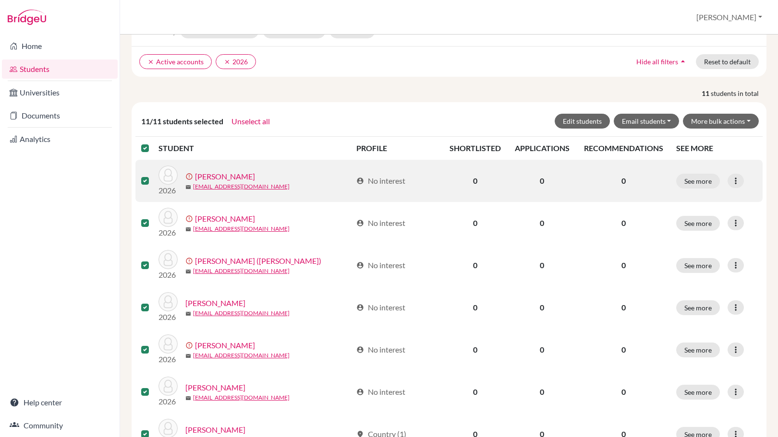
scroll to position [64, 0]
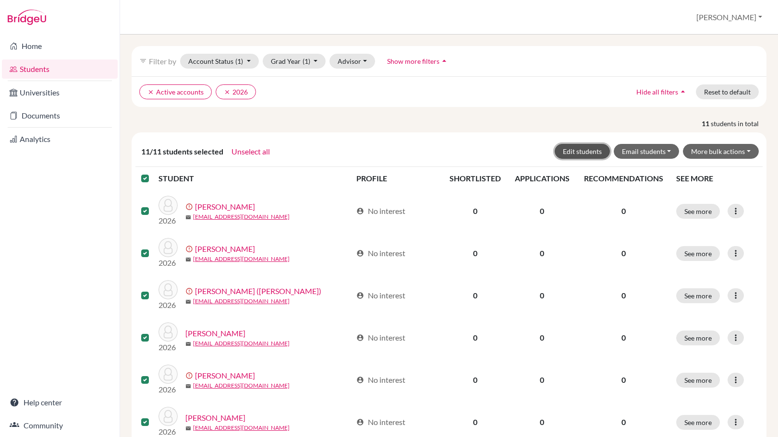
click at [586, 155] on button "Edit students" at bounding box center [582, 151] width 55 height 15
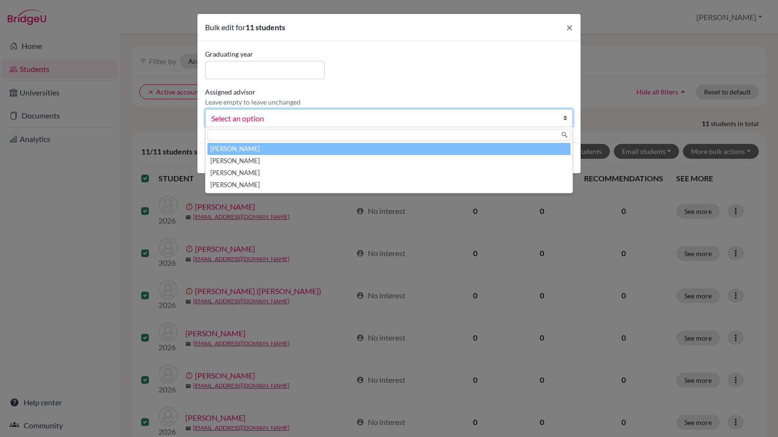
click at [242, 113] on span "Select an option" at bounding box center [382, 118] width 343 height 12
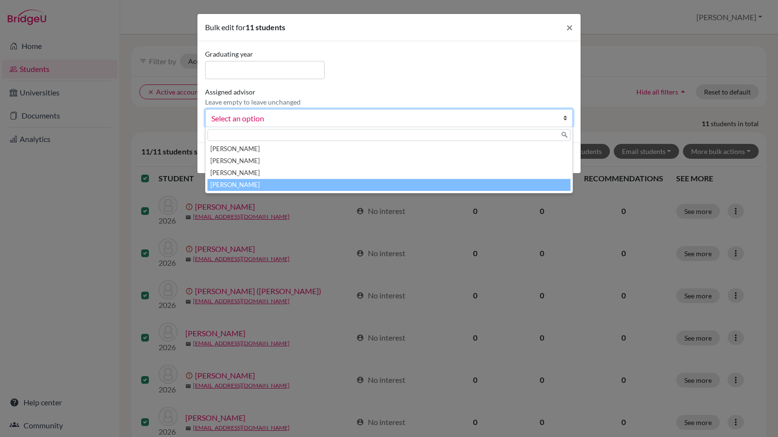
click at [243, 187] on li "Stevenson, Jonathan" at bounding box center [388, 185] width 363 height 12
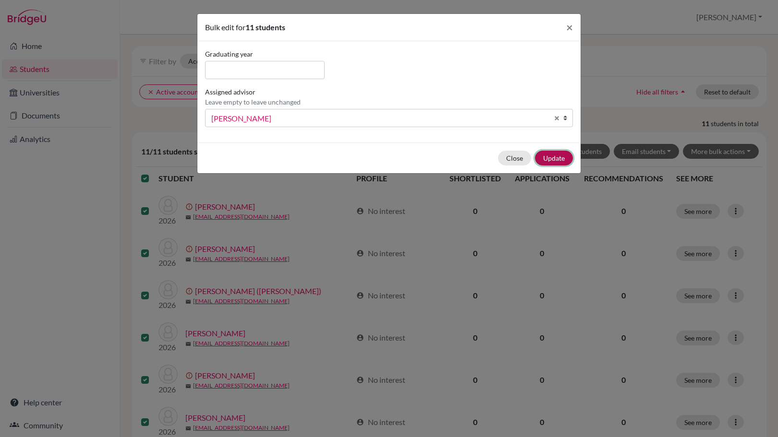
click at [555, 156] on button "Update" at bounding box center [554, 158] width 38 height 15
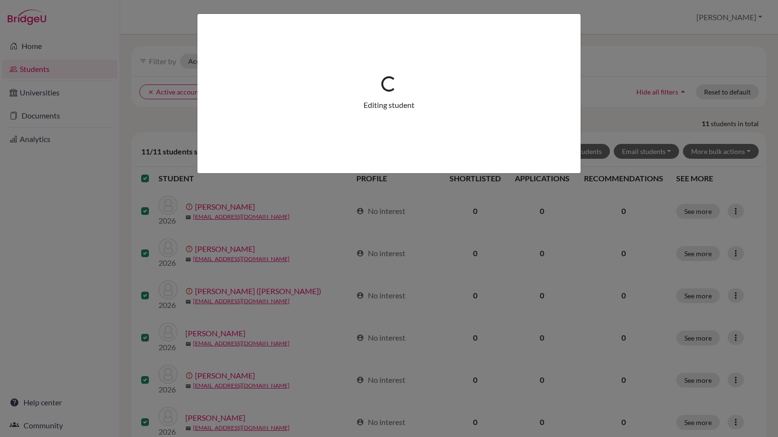
scroll to position [0, 0]
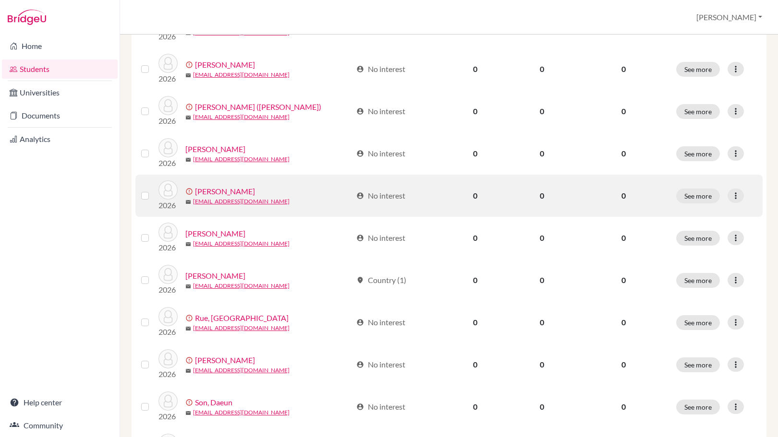
scroll to position [149, 0]
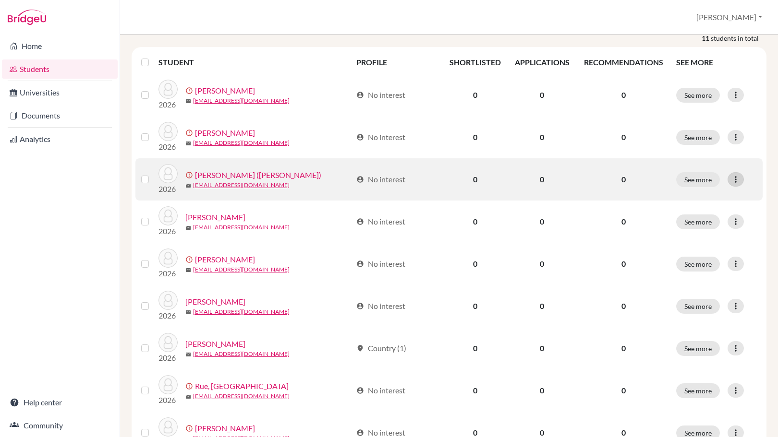
click at [731, 179] on icon at bounding box center [736, 180] width 10 height 10
click at [710, 201] on button "Edit student" at bounding box center [692, 199] width 87 height 15
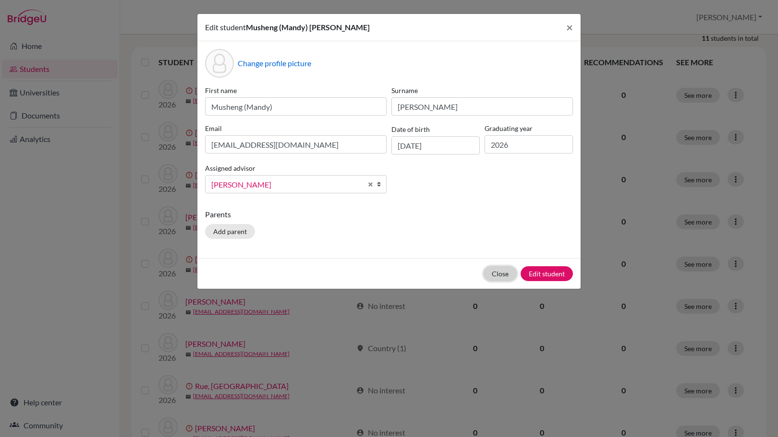
click at [501, 275] on button "Close" at bounding box center [500, 273] width 33 height 15
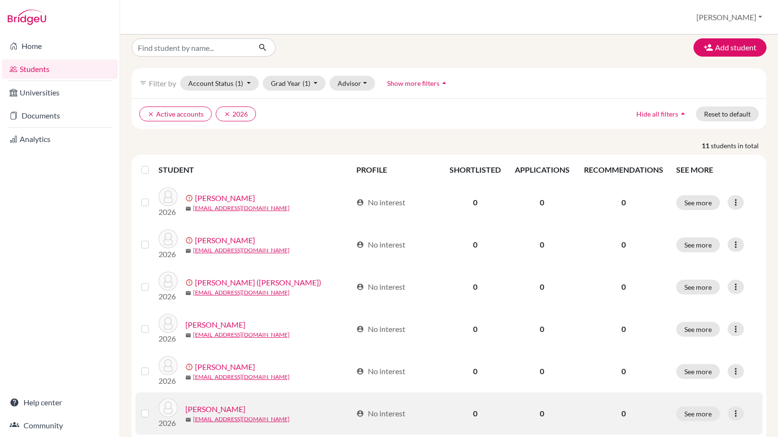
scroll to position [0, 0]
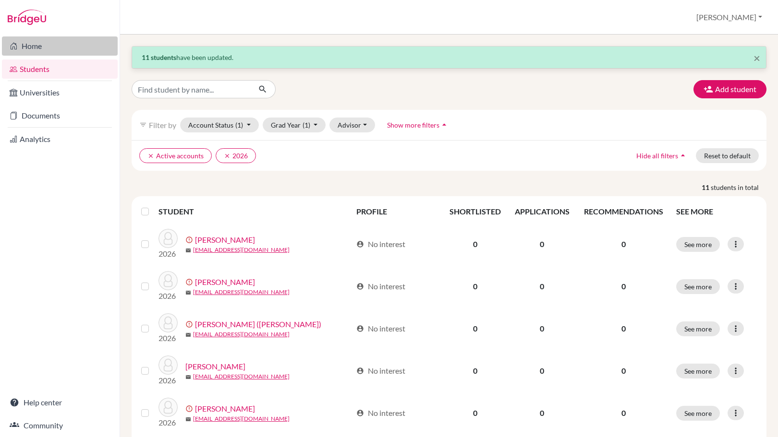
click at [35, 44] on link "Home" at bounding box center [60, 45] width 116 height 19
